Goal: Information Seeking & Learning: Learn about a topic

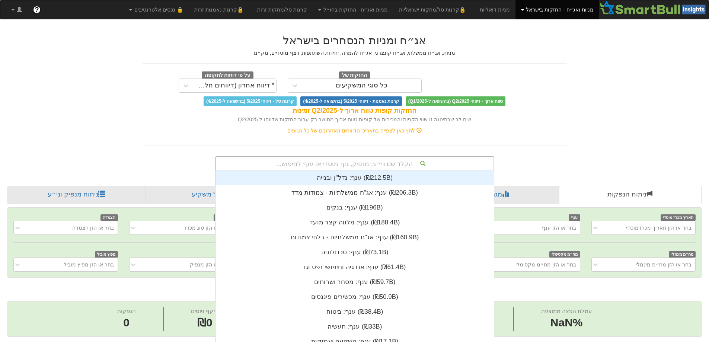
scroll to position [14, 0]
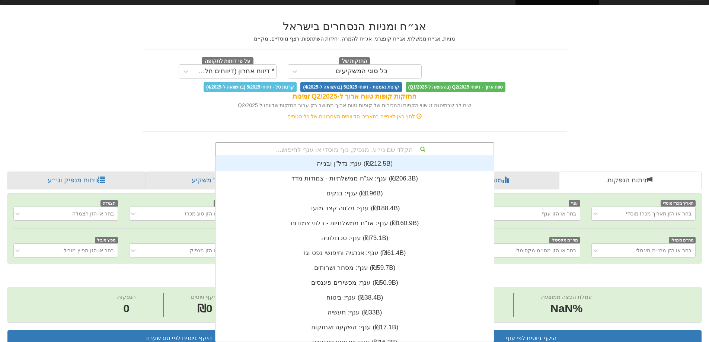
click at [401, 156] on div "הקלד שם ני״ע, מנפיק, גוף מוסדי או ענף לחיפוש... ענף: ‏נדל"ן ובנייה ‎(₪212.5B)‎ …" at bounding box center [354, 149] width 279 height 14
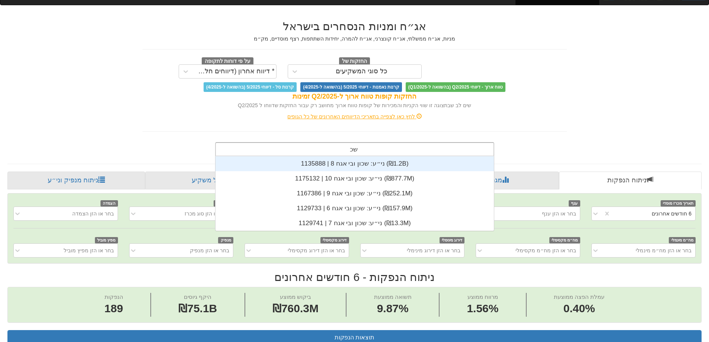
scroll to position [74, 0]
type input "שכון"
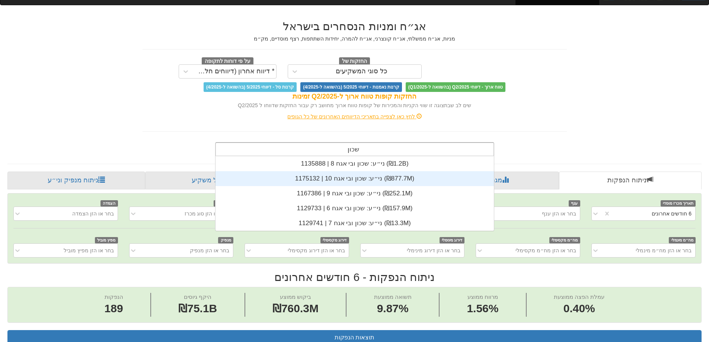
click at [373, 179] on div "ני״ע: ‏שכון ובי אגח 10 | 1175132 ‎(₪877.7M)‎" at bounding box center [354, 178] width 278 height 15
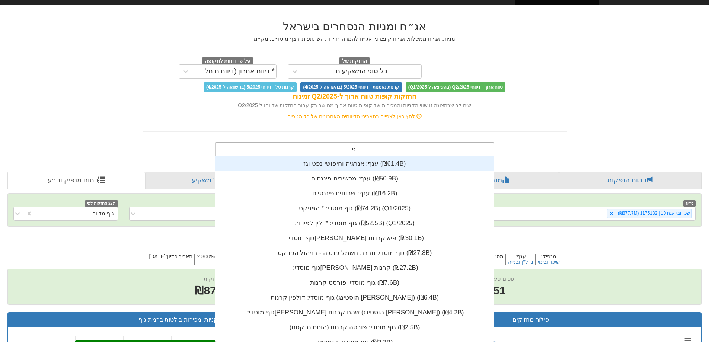
scroll to position [185, 0]
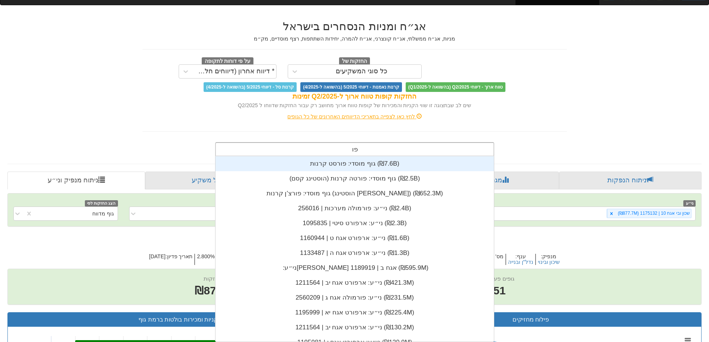
type input "פ"
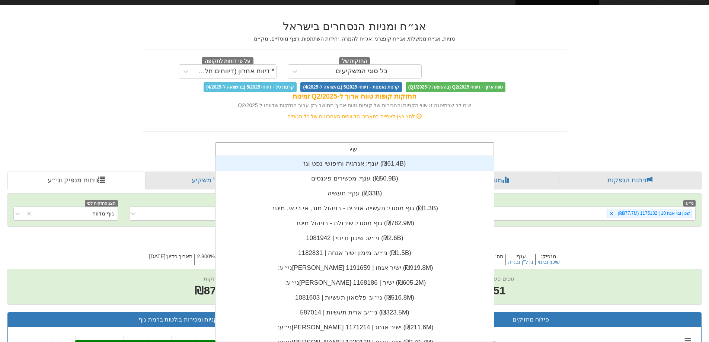
scroll to position [30, 0]
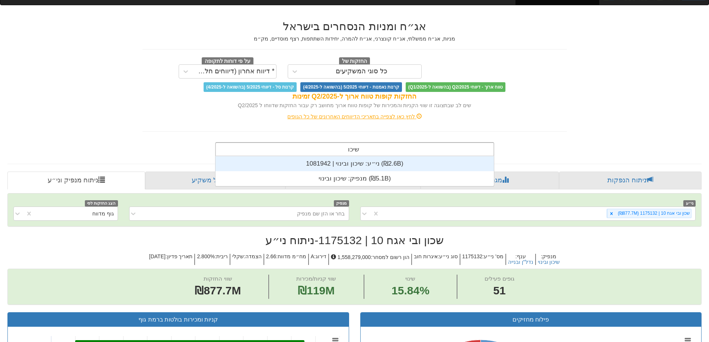
type input "שיכון"
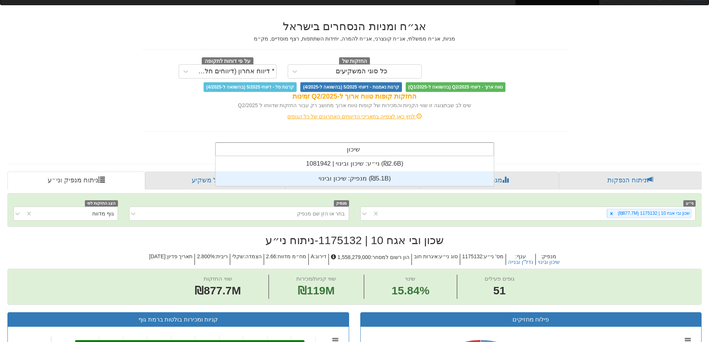
click at [354, 179] on div "מנפיק: ‏שיכון ובינוי ‎(₪5.1B)‎" at bounding box center [354, 178] width 278 height 15
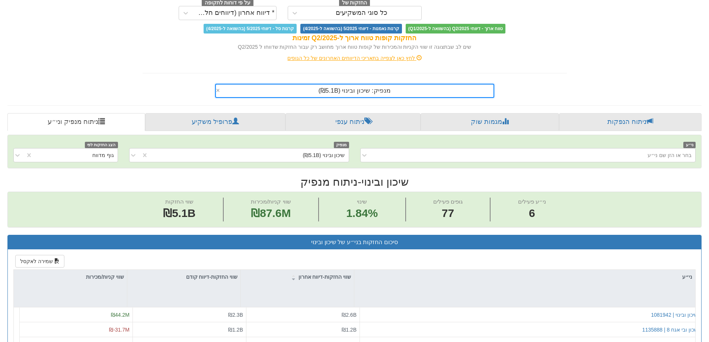
scroll to position [260, 0]
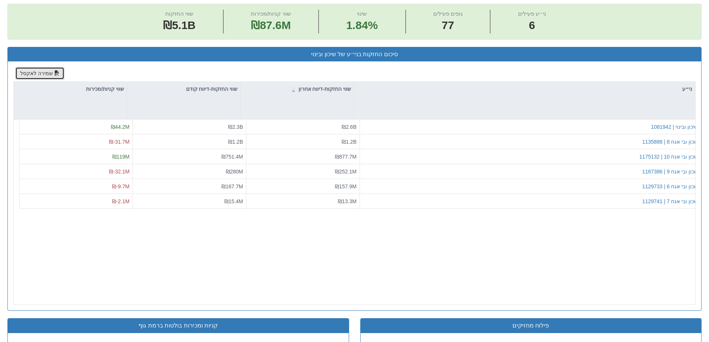
click at [26, 76] on button "שמירה לאקסל" at bounding box center [39, 73] width 49 height 13
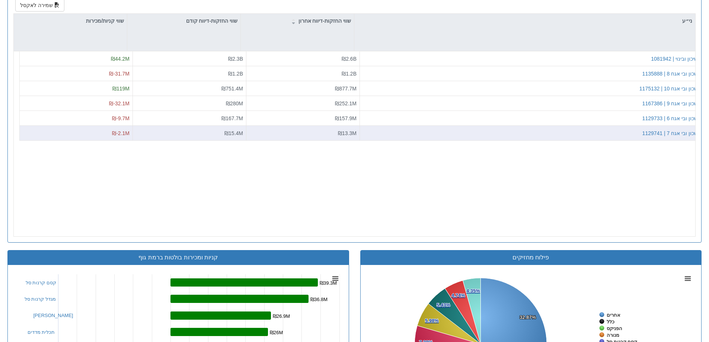
scroll to position [335, 0]
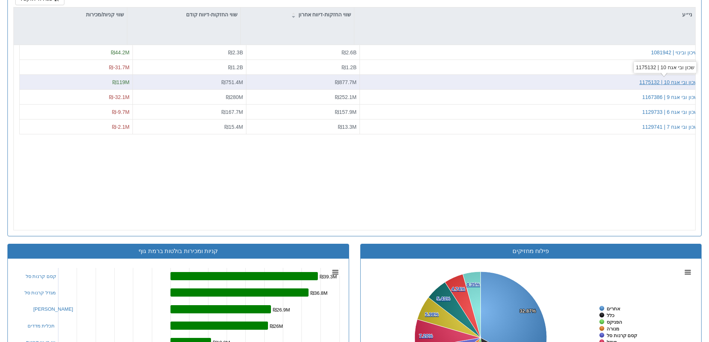
click at [650, 80] on div "שכון ובי אגח 10 | 1175132" at bounding box center [668, 81] width 58 height 7
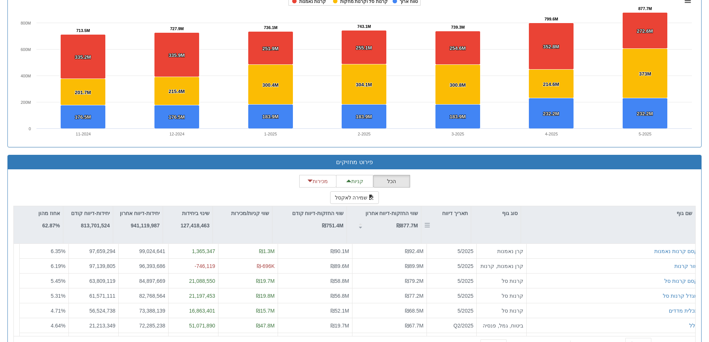
scroll to position [558, 0]
